Goal: Information Seeking & Learning: Learn about a topic

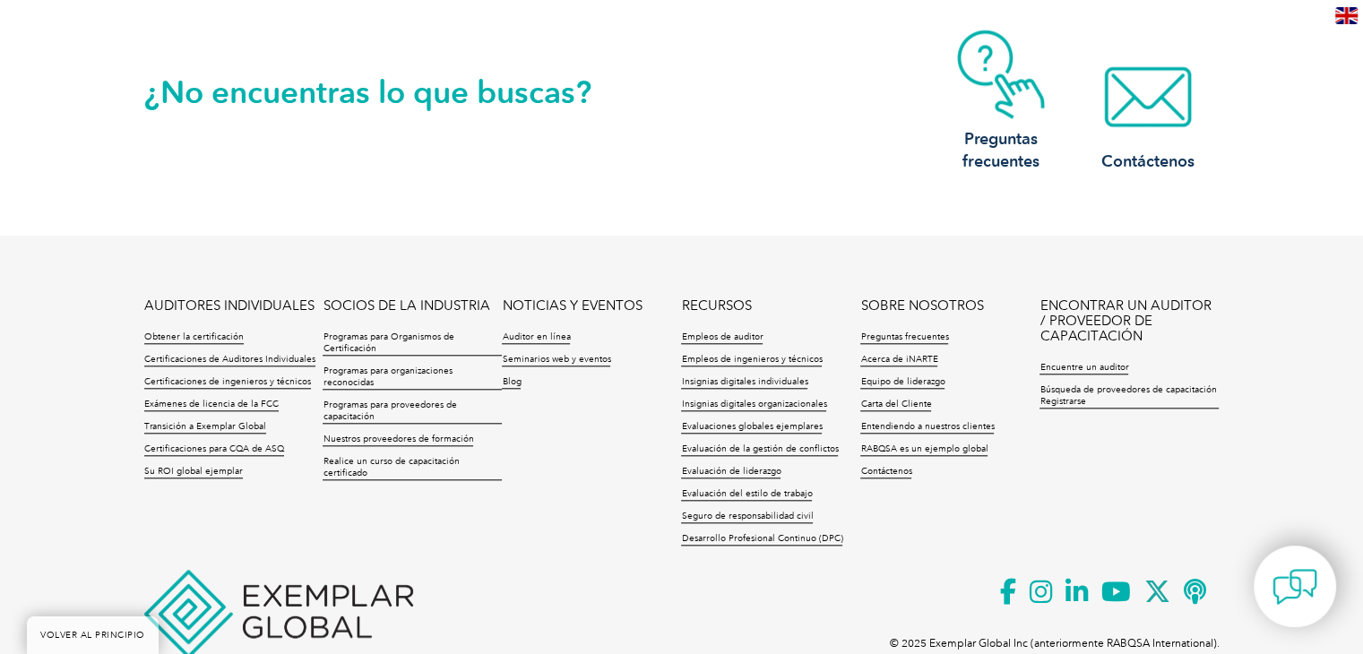
scroll to position [1792, 0]
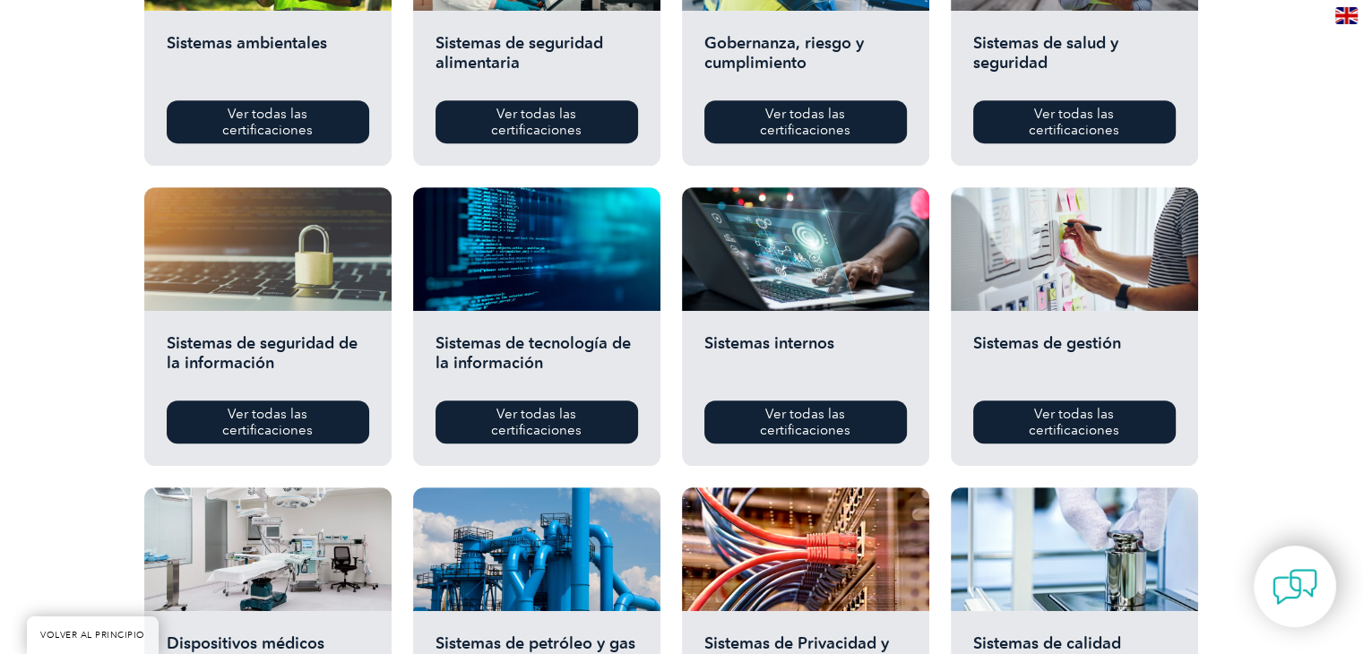
scroll to position [807, 0]
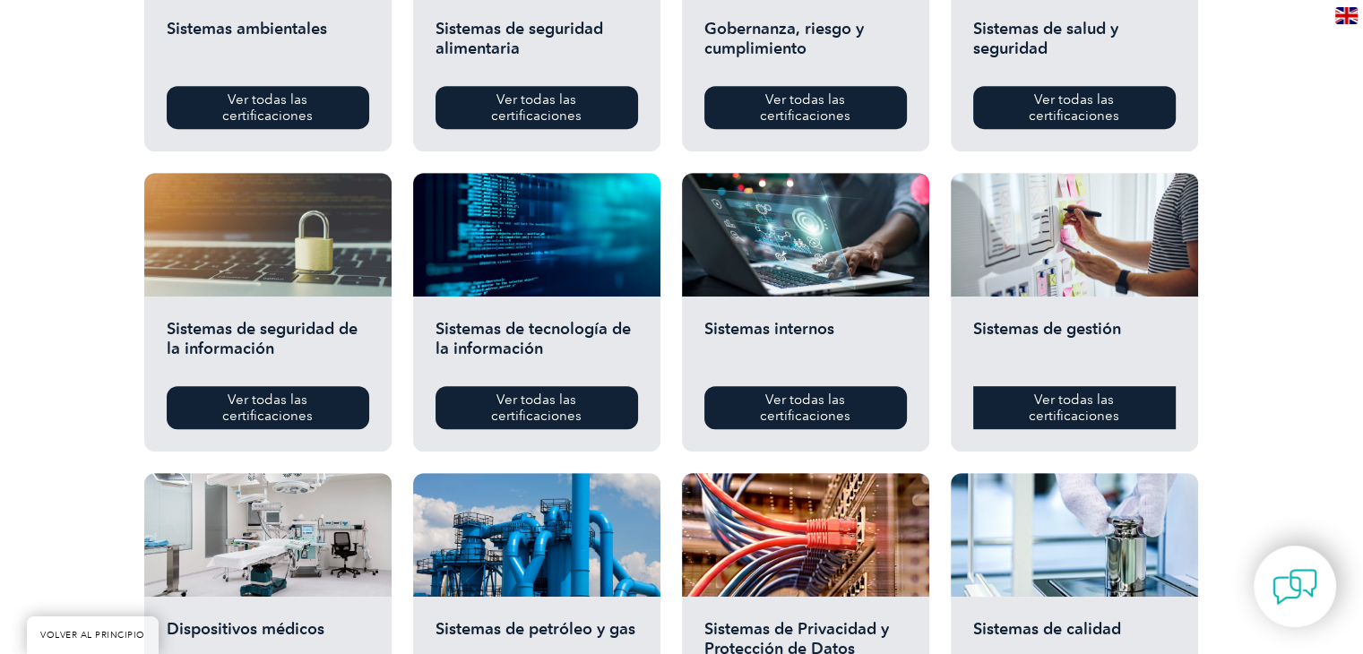
click at [1117, 399] on link "Ver todas las certificaciones" at bounding box center [1074, 407] width 203 height 43
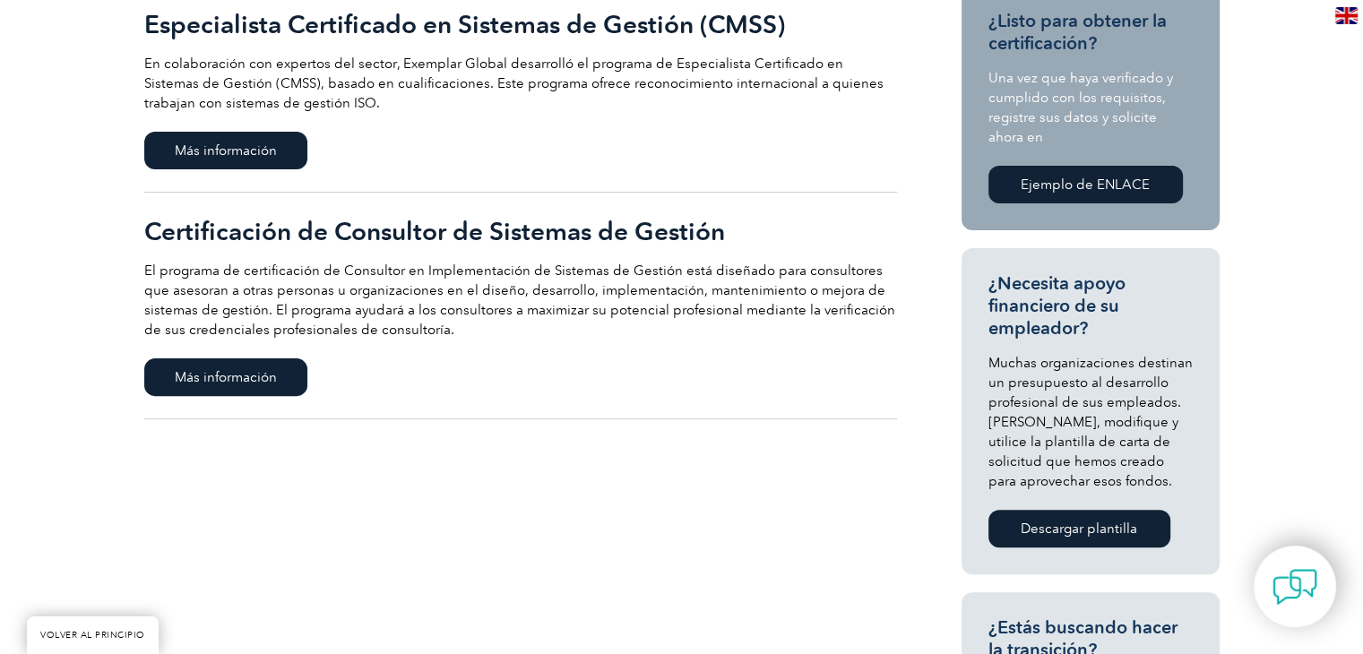
scroll to position [358, 0]
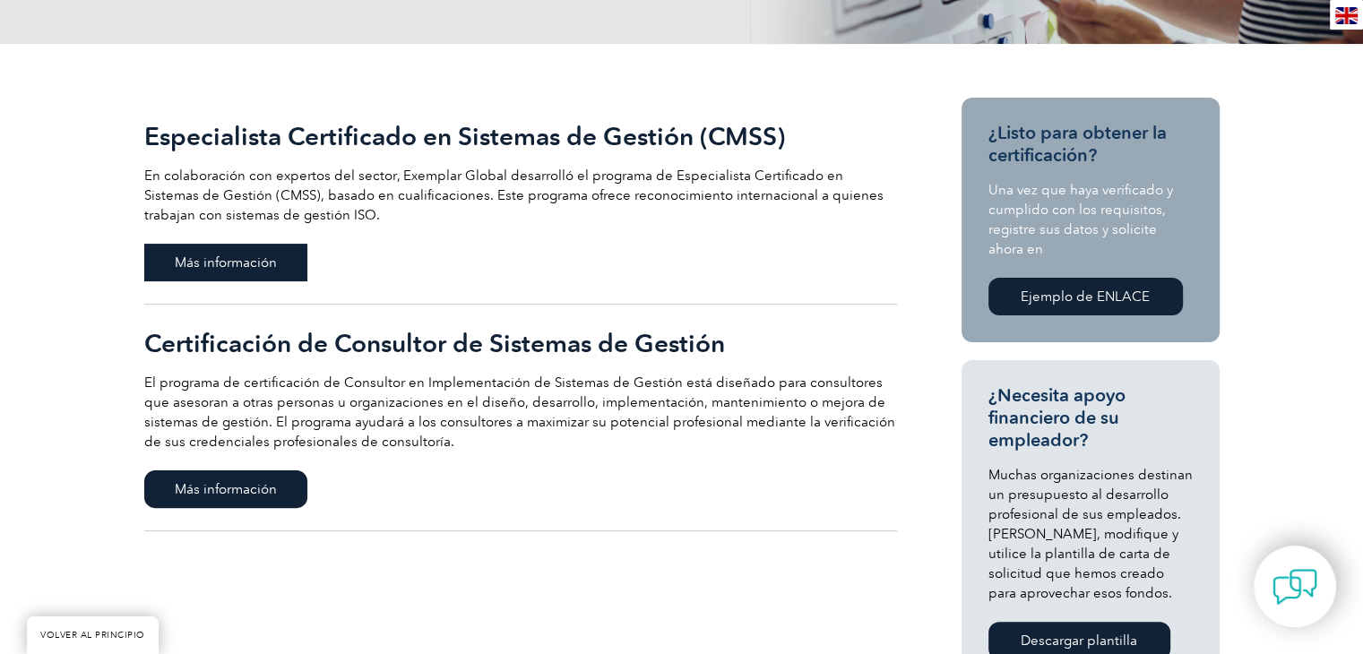
click at [241, 269] on font "Más información" at bounding box center [226, 263] width 102 height 16
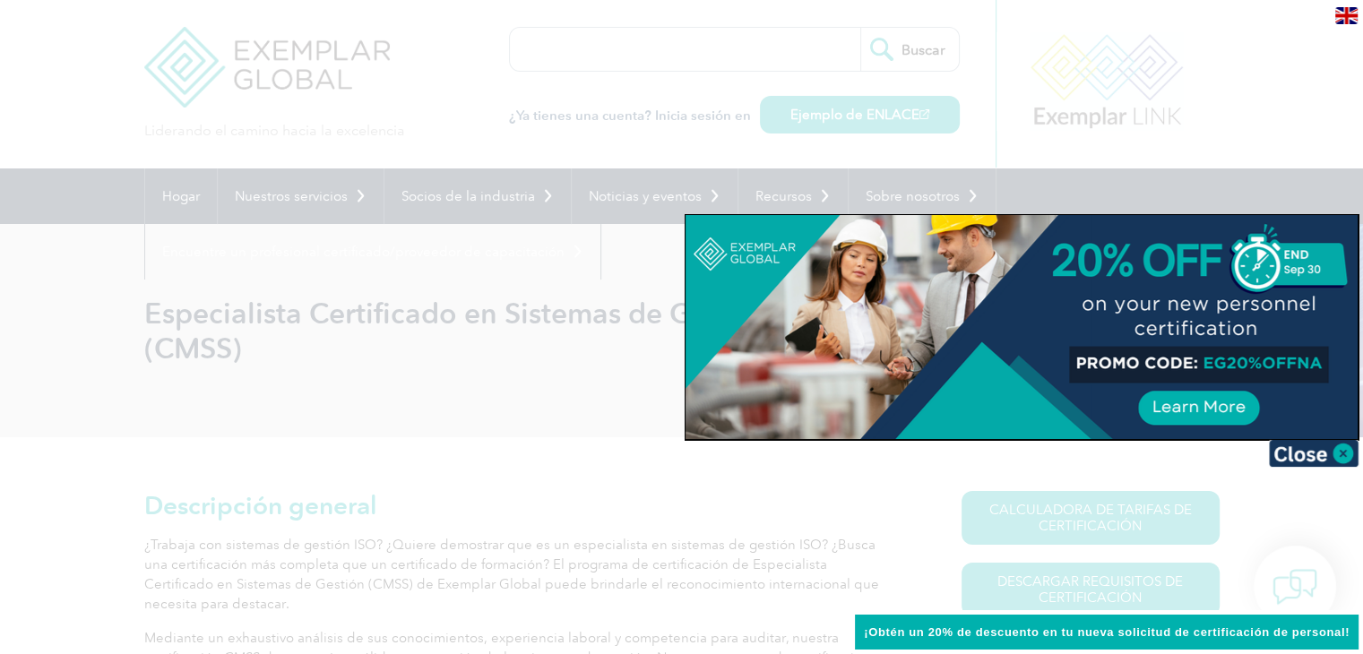
click at [1339, 445] on img at bounding box center [1314, 453] width 90 height 27
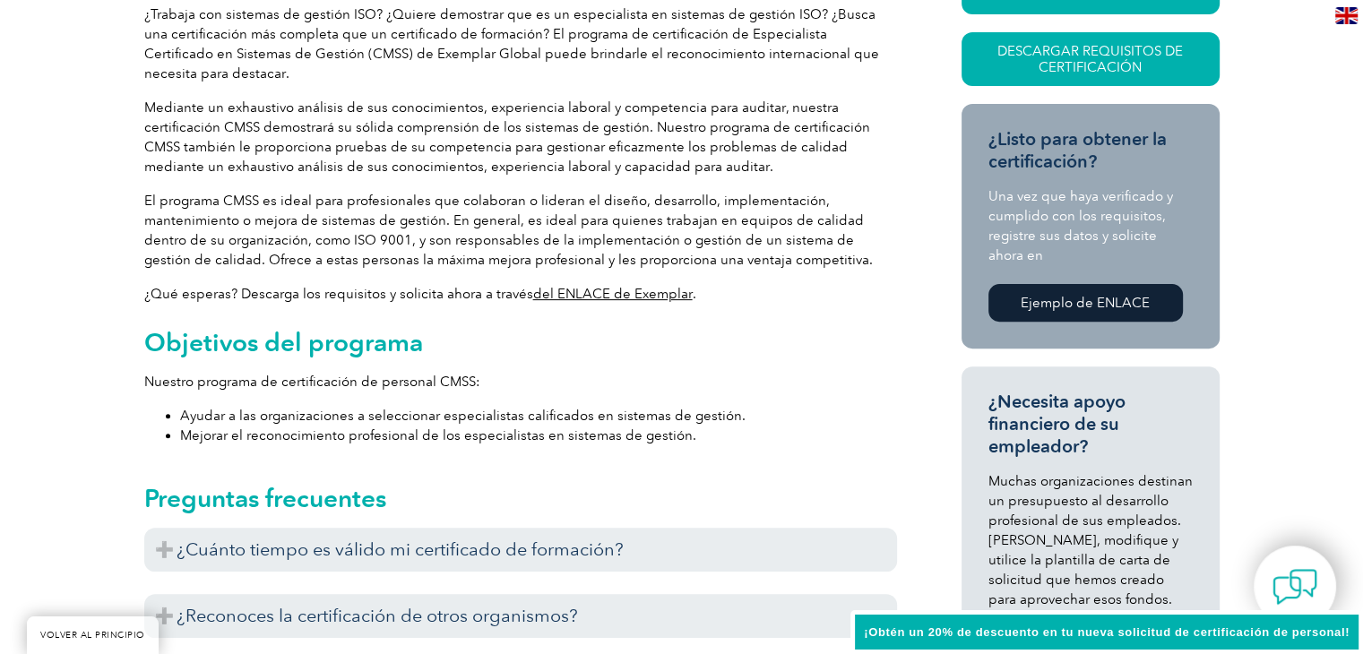
scroll to position [627, 0]
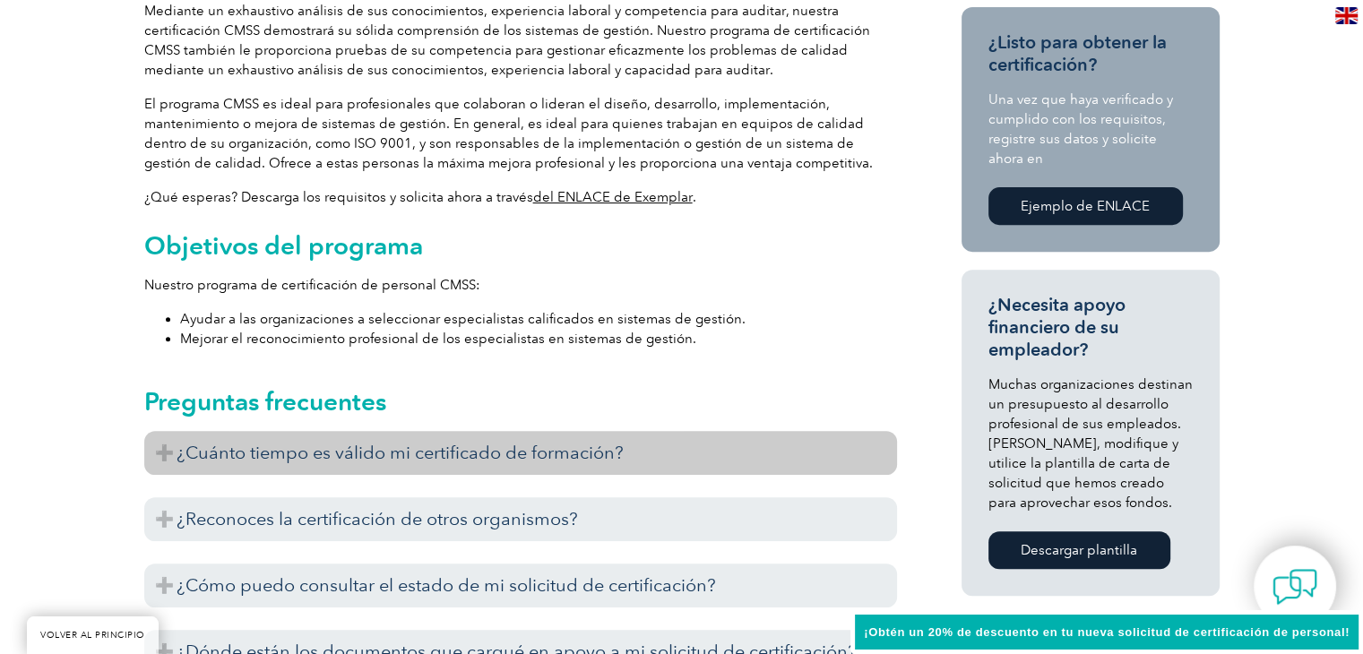
click at [724, 467] on h3 "¿Cuánto tiempo es válido mi certificado de formación?" at bounding box center [520, 453] width 753 height 44
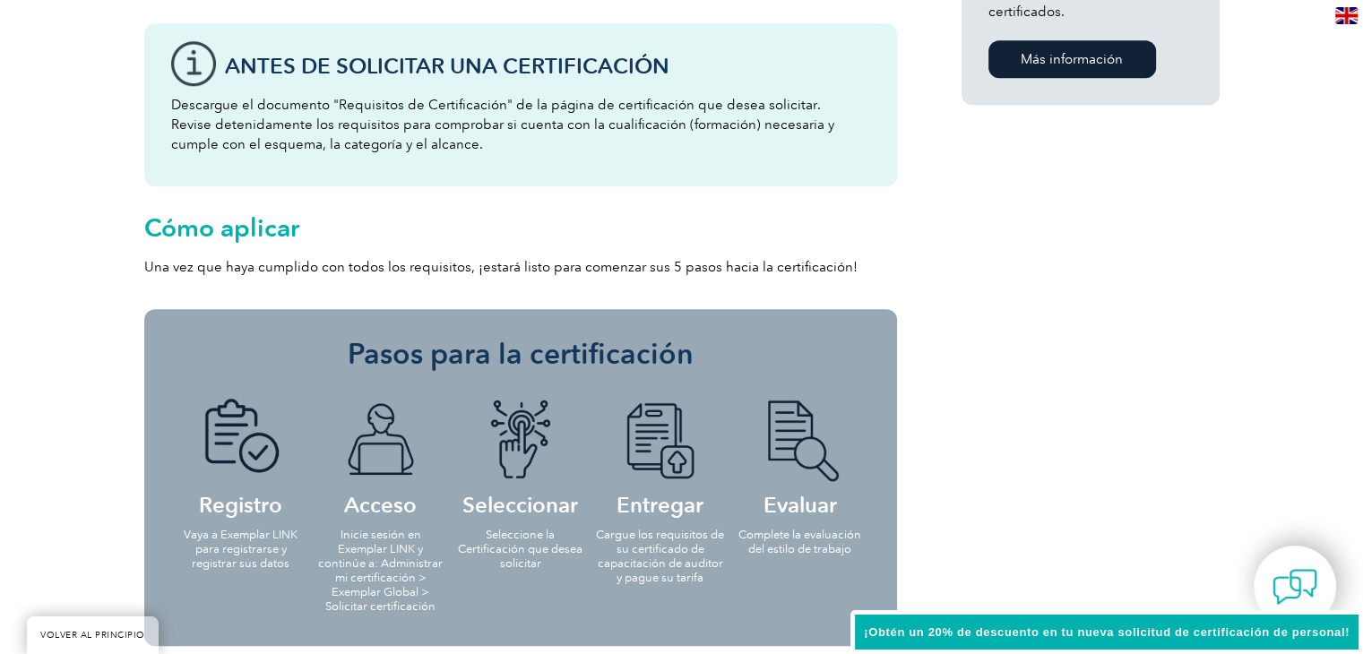
scroll to position [1792, 0]
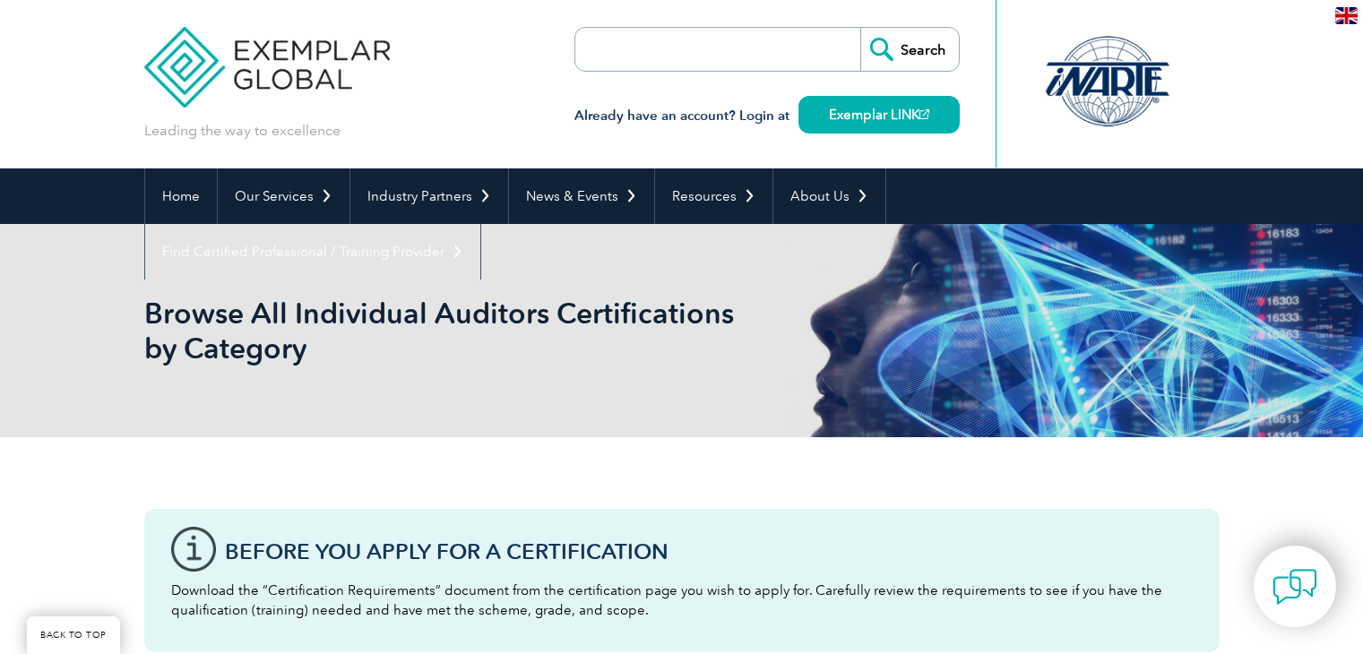
scroll to position [807, 0]
